Goal: Task Accomplishment & Management: Complete application form

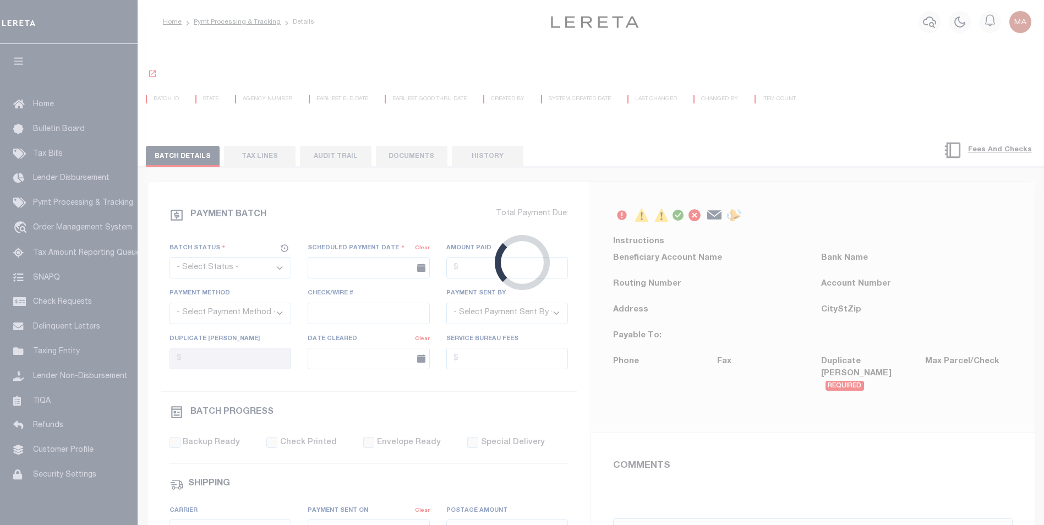
select select "SFP"
type input "[DATE]"
select select "CCK"
type input "[PERSON_NAME]"
type input "AAQDF"
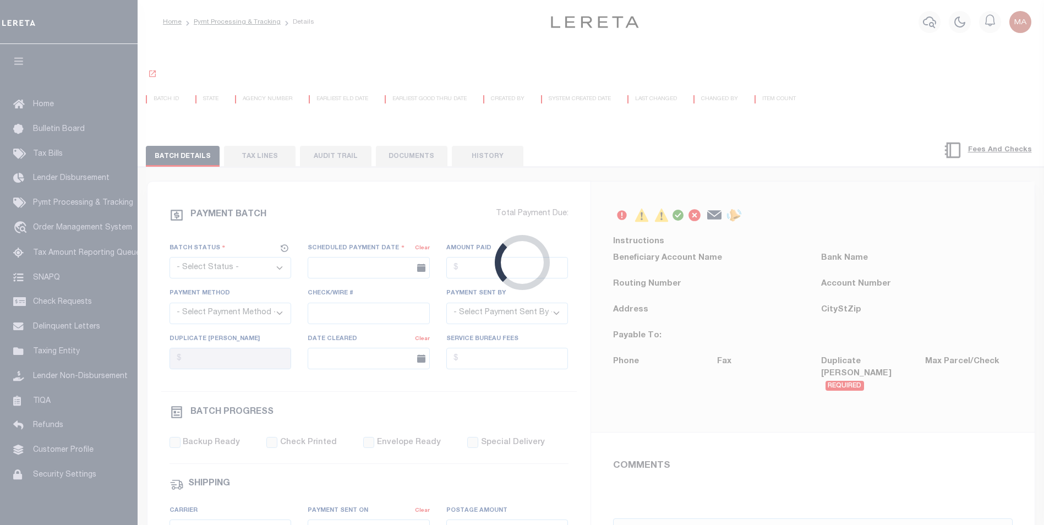
select select "1"
select select "71"
select select "0"
select select "44"
radio input "true"
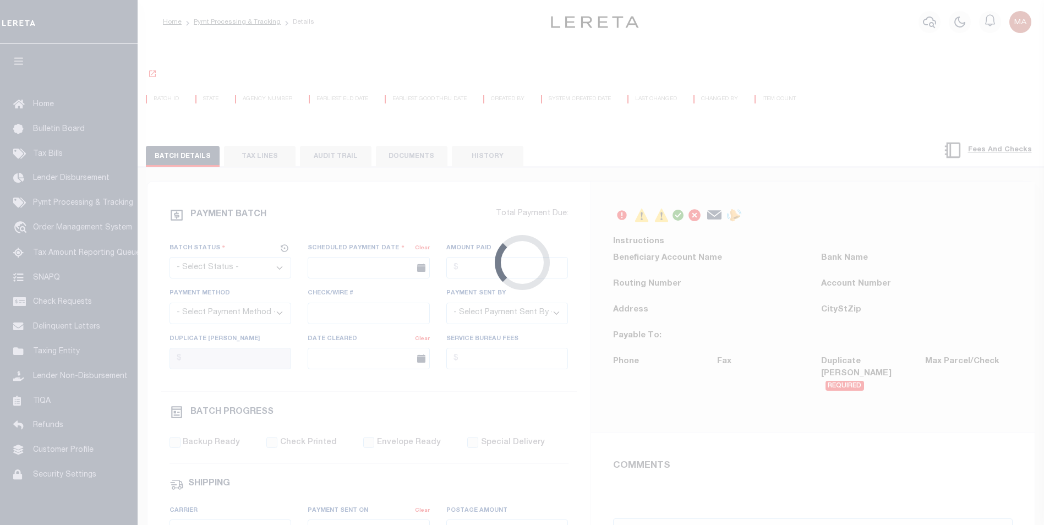
select select "SFP"
type input "[DATE]"
select select "CCK"
type input "[PERSON_NAME]"
type input "AAQDF"
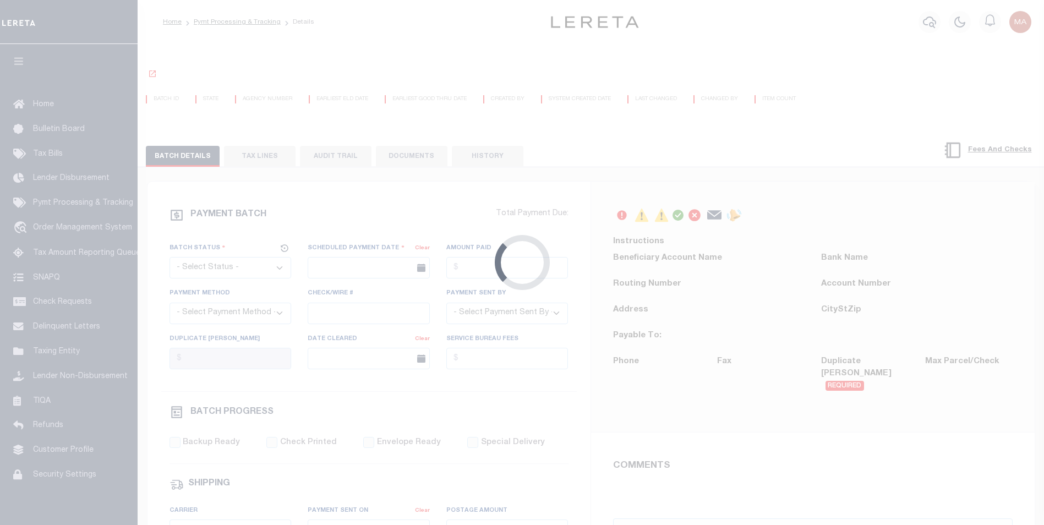
select select "1"
select select "71"
select select "0"
select select "44"
radio input "true"
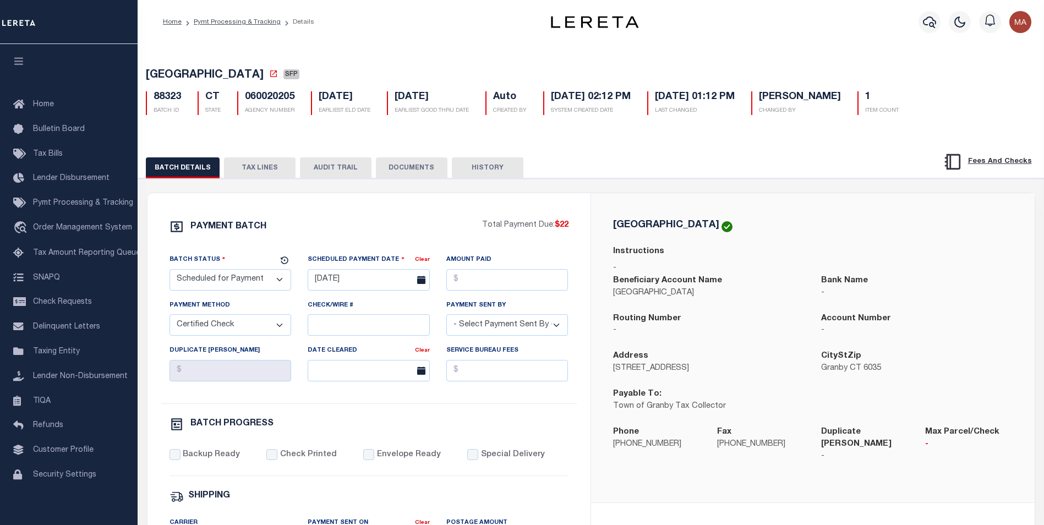
click at [238, 322] on select "- Select Payment Method - ACH Certified Check Check Direct Deposit Wire Transfer" at bounding box center [230, 324] width 122 height 21
click at [228, 329] on select "- Select Payment Method - ACH Certified Check Check Direct Deposit Wire Transfer" at bounding box center [230, 324] width 122 height 21
select select "ACH"
click at [169, 317] on select "- Select Payment Method - ACH Certified Check Check Direct Deposit Wire Transfer" at bounding box center [230, 324] width 122 height 21
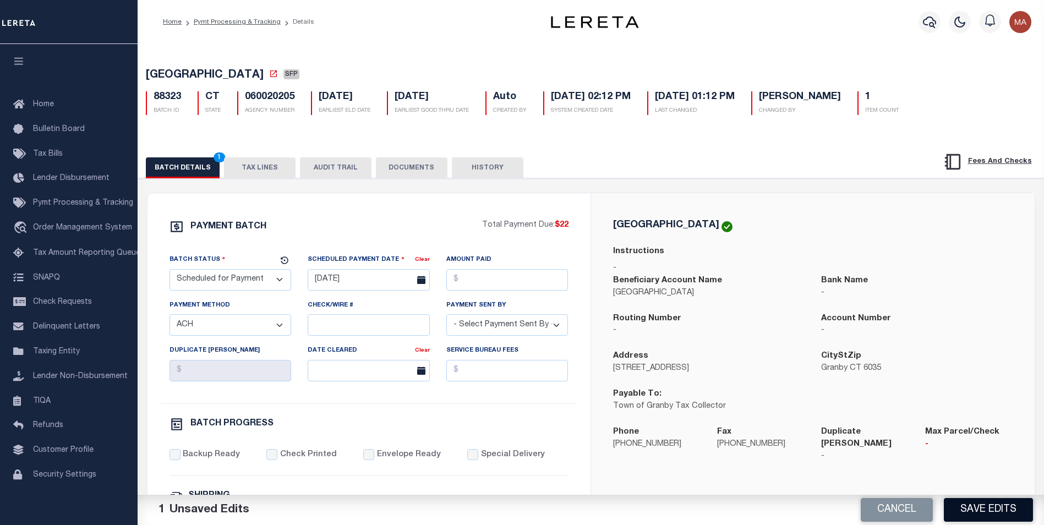
click at [989, 513] on button "Save Edits" at bounding box center [987, 510] width 89 height 24
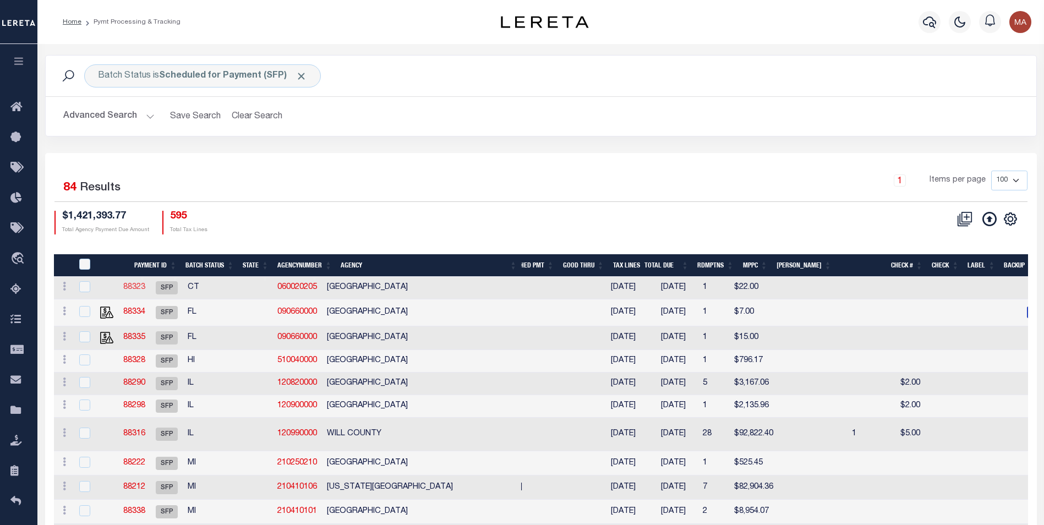
click at [145, 288] on link "88323" at bounding box center [134, 287] width 22 height 8
